Goal: Task Accomplishment & Management: Manage account settings

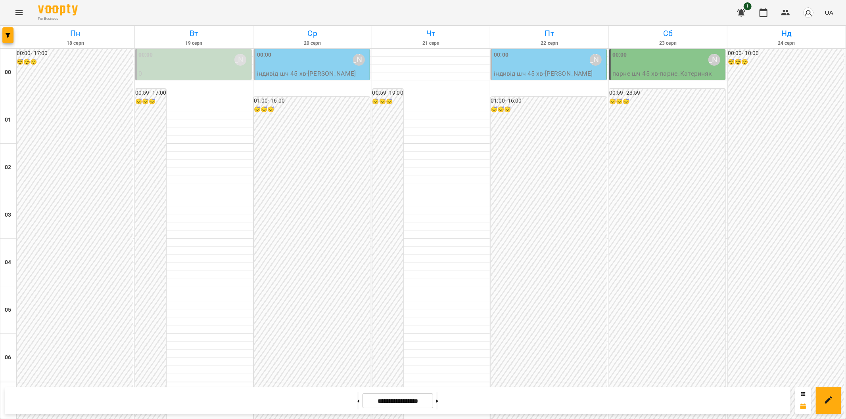
scroll to position [806, 0]
click at [438, 404] on button at bounding box center [437, 400] width 2 height 17
type input "**********"
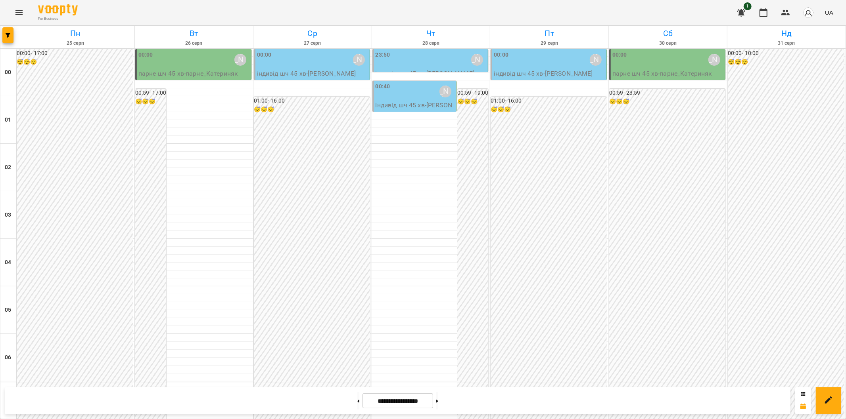
scroll to position [0, 0]
click at [406, 86] on div "00:40 [PERSON_NAME]" at bounding box center [414, 91] width 79 height 18
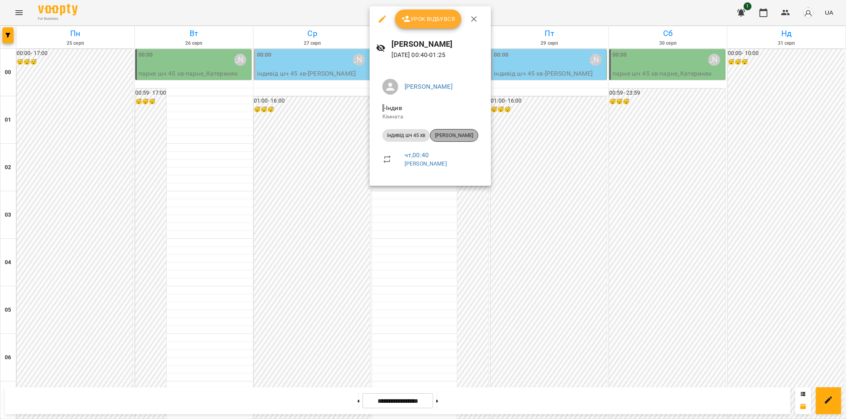
click at [454, 136] on span "[PERSON_NAME]" at bounding box center [454, 135] width 48 height 7
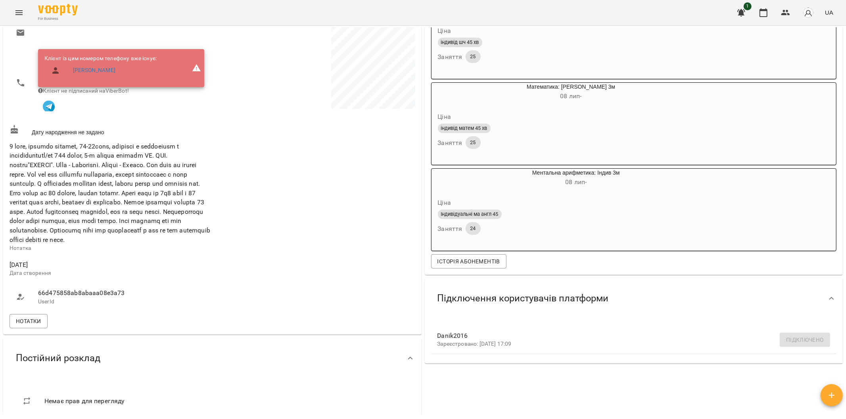
scroll to position [176, 0]
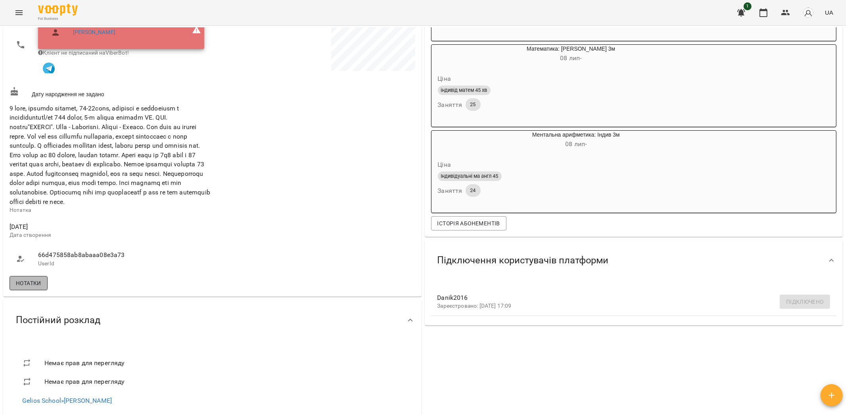
click at [32, 288] on span "Нотатки" at bounding box center [28, 284] width 25 height 10
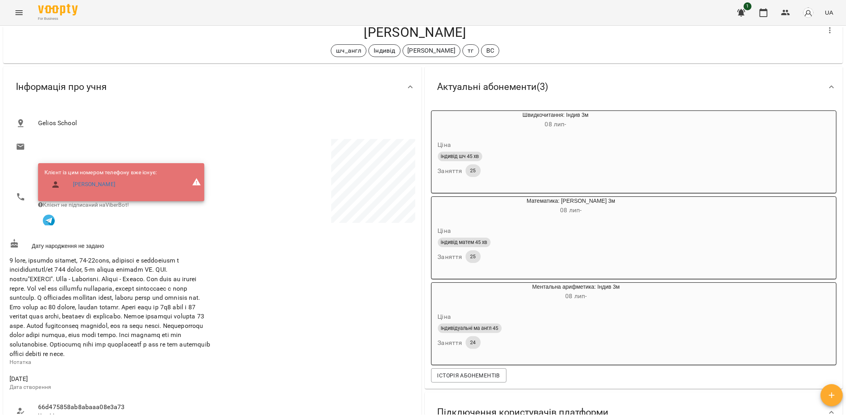
scroll to position [0, 0]
